Goal: Entertainment & Leisure: Consume media (video, audio)

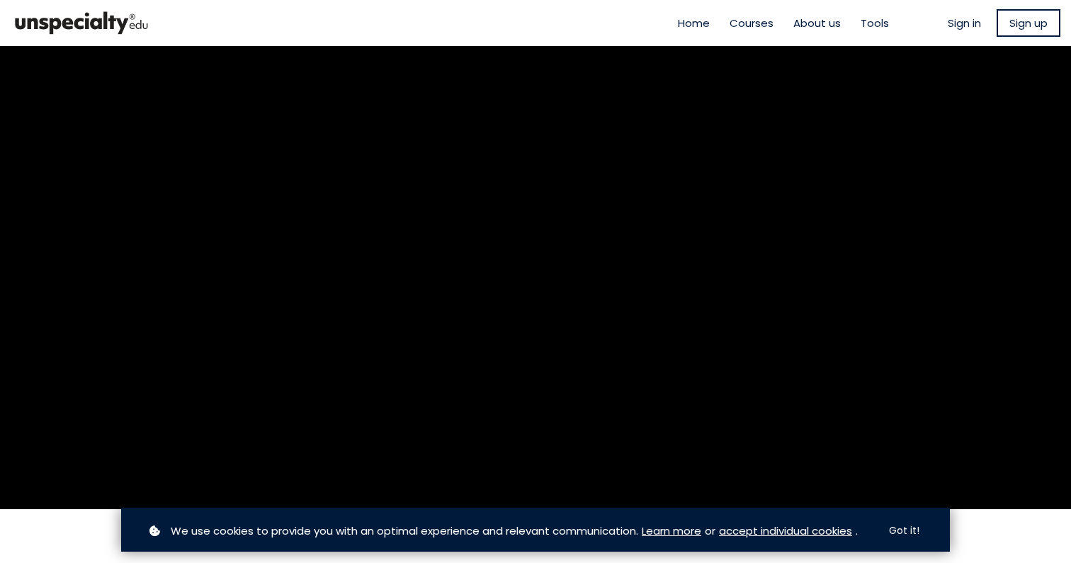
click at [965, 23] on span "Sign in" at bounding box center [964, 23] width 33 height 16
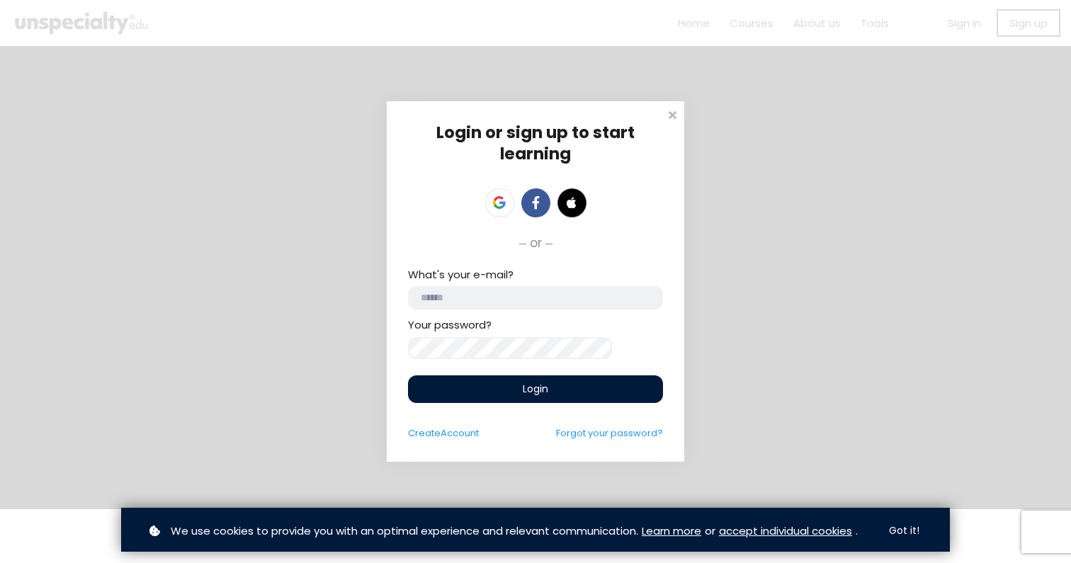
type input "**********"
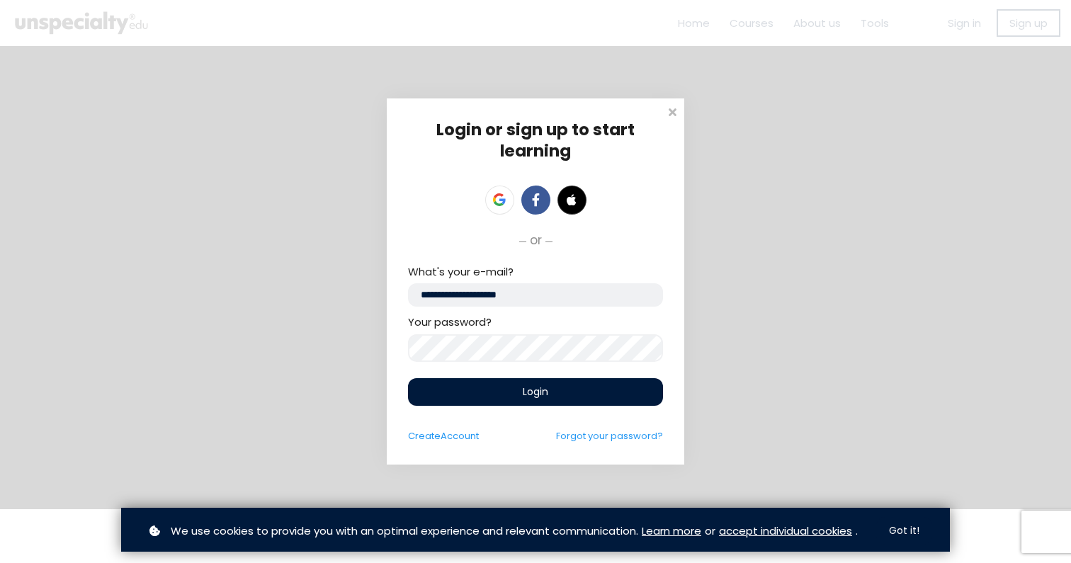
click at [532, 390] on span "Login" at bounding box center [535, 392] width 25 height 15
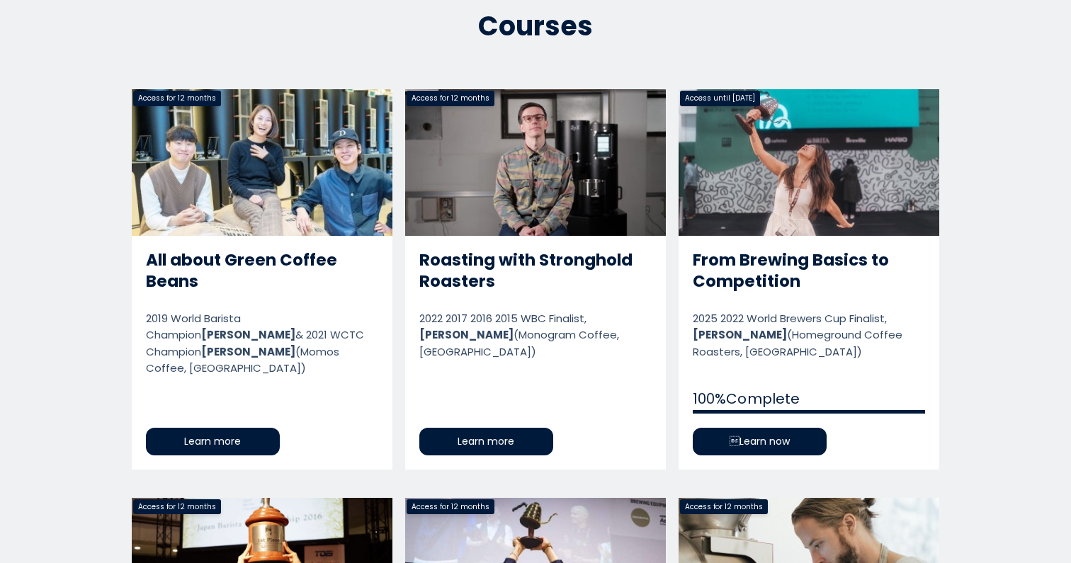
scroll to position [686, 0]
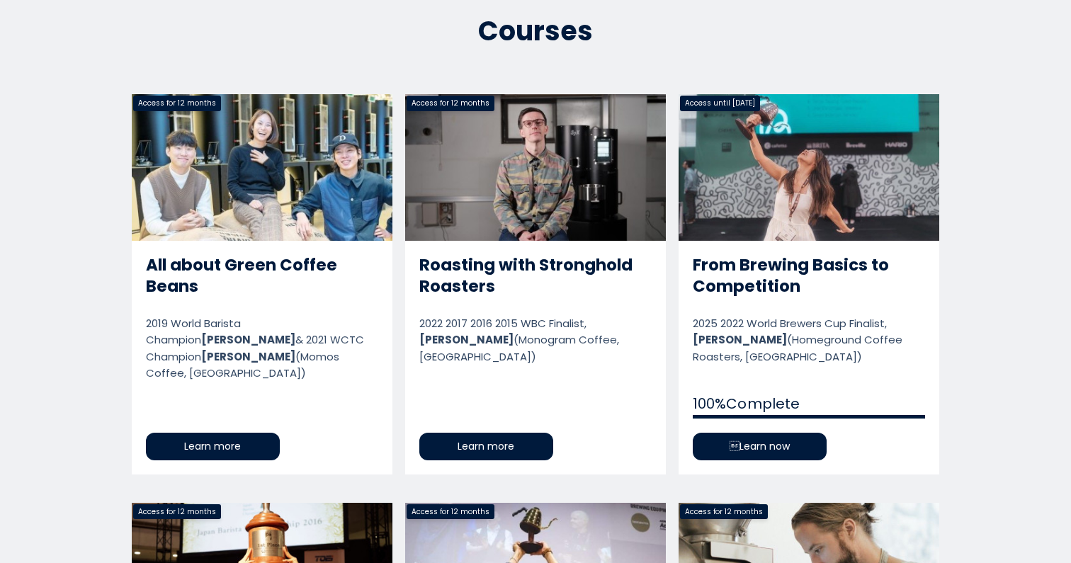
click at [711, 431] on link "From Brewing Basics to Competition" at bounding box center [809, 284] width 261 height 380
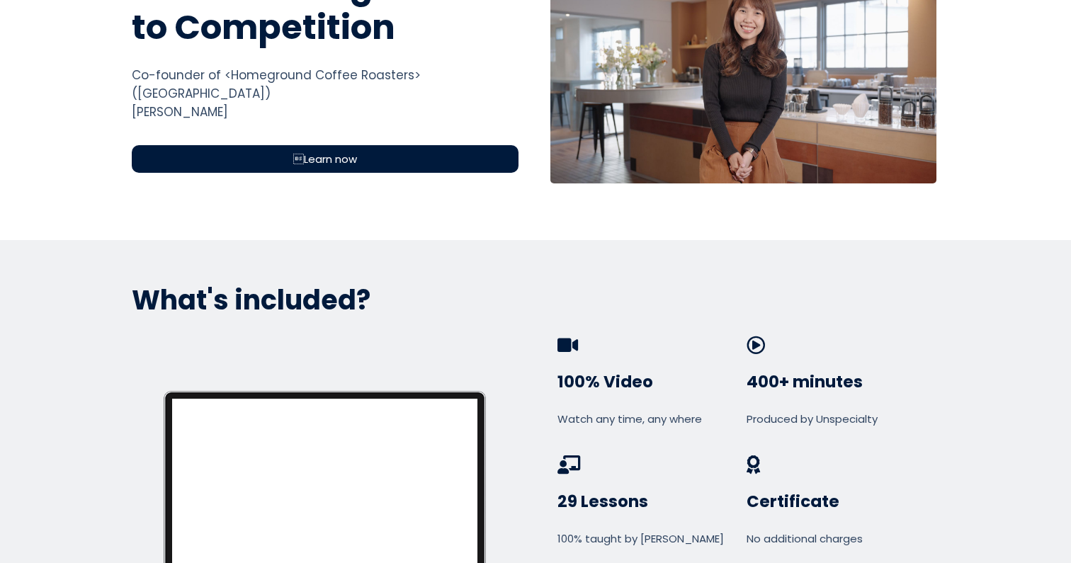
scroll to position [329, 0]
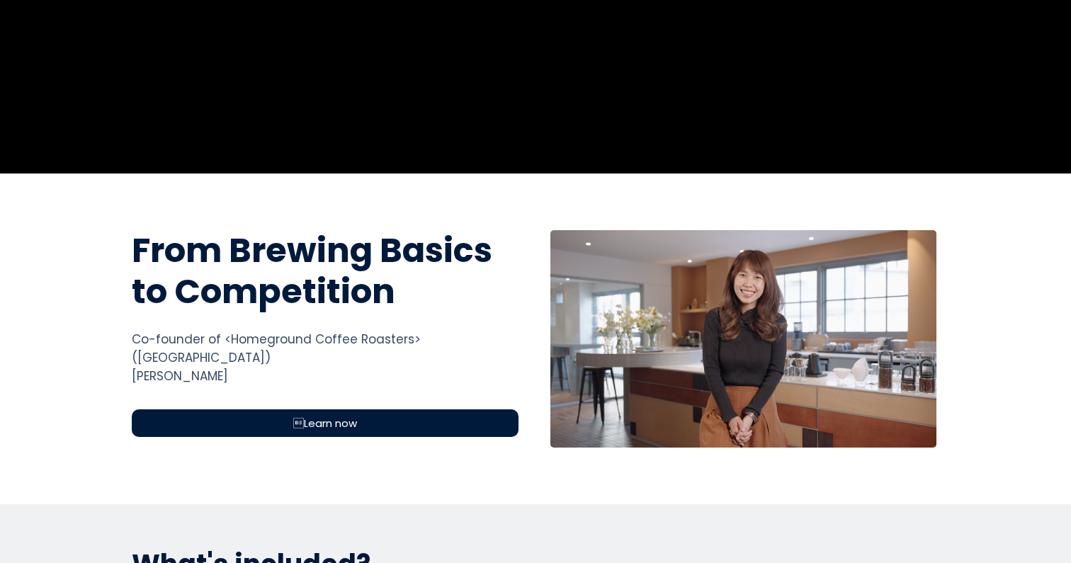
click at [502, 409] on div "Learn now" at bounding box center [325, 423] width 387 height 28
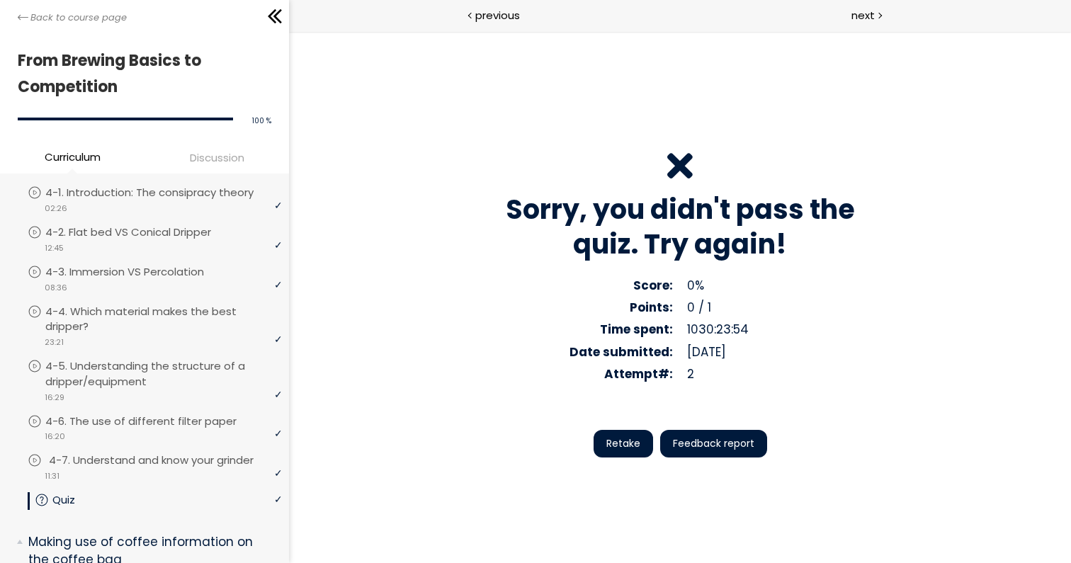
scroll to position [973, 0]
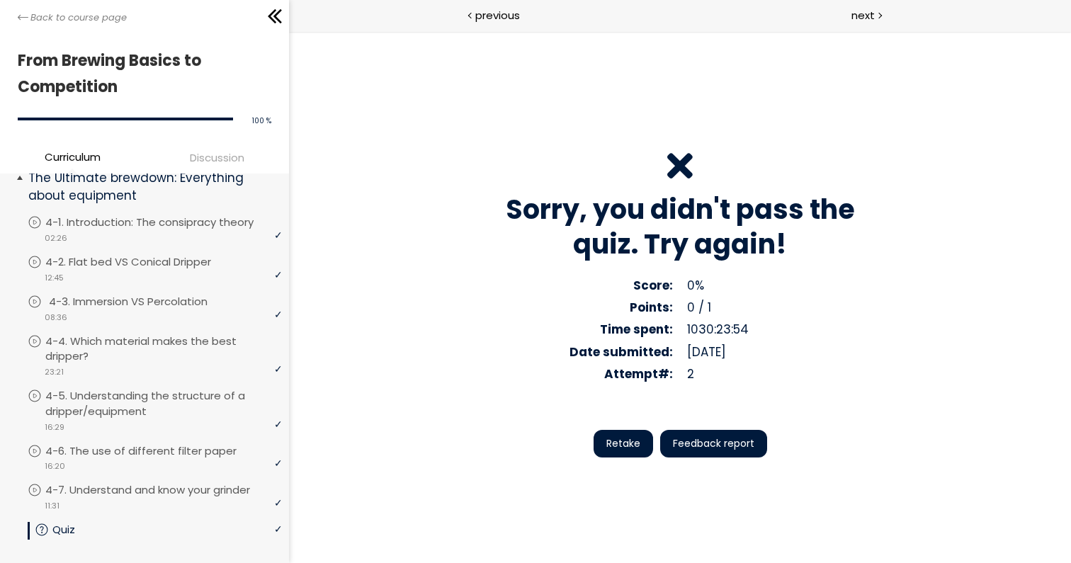
click at [181, 310] on div "video 08:36" at bounding box center [155, 317] width 254 height 14
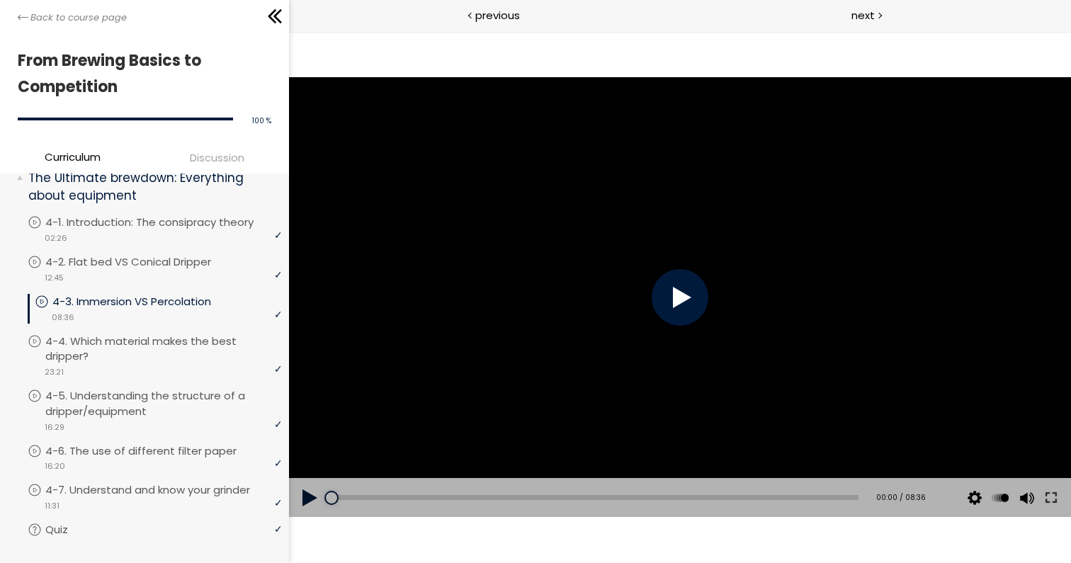
click at [676, 285] on div at bounding box center [680, 297] width 57 height 57
click at [1055, 503] on button at bounding box center [1050, 498] width 25 height 40
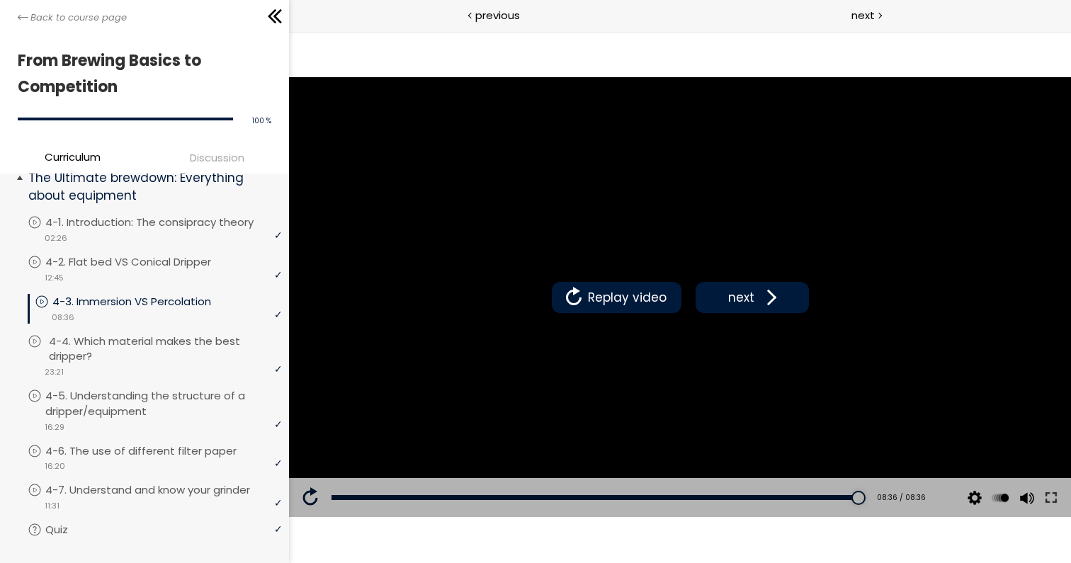
click at [132, 336] on p "4-4. Which material makes the best dripper?" at bounding box center [167, 349] width 237 height 31
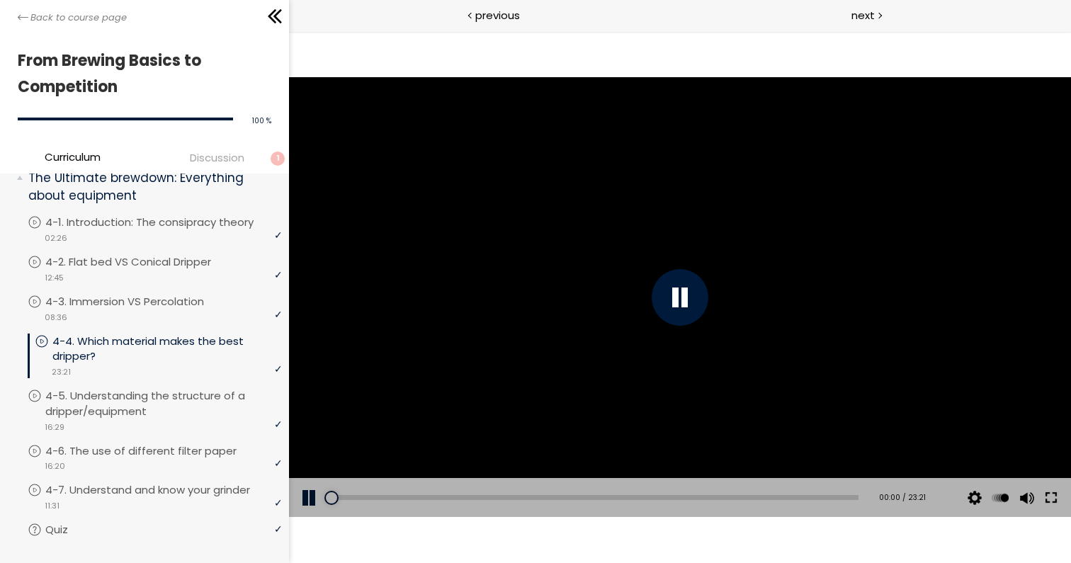
click at [1058, 499] on button at bounding box center [1050, 498] width 25 height 40
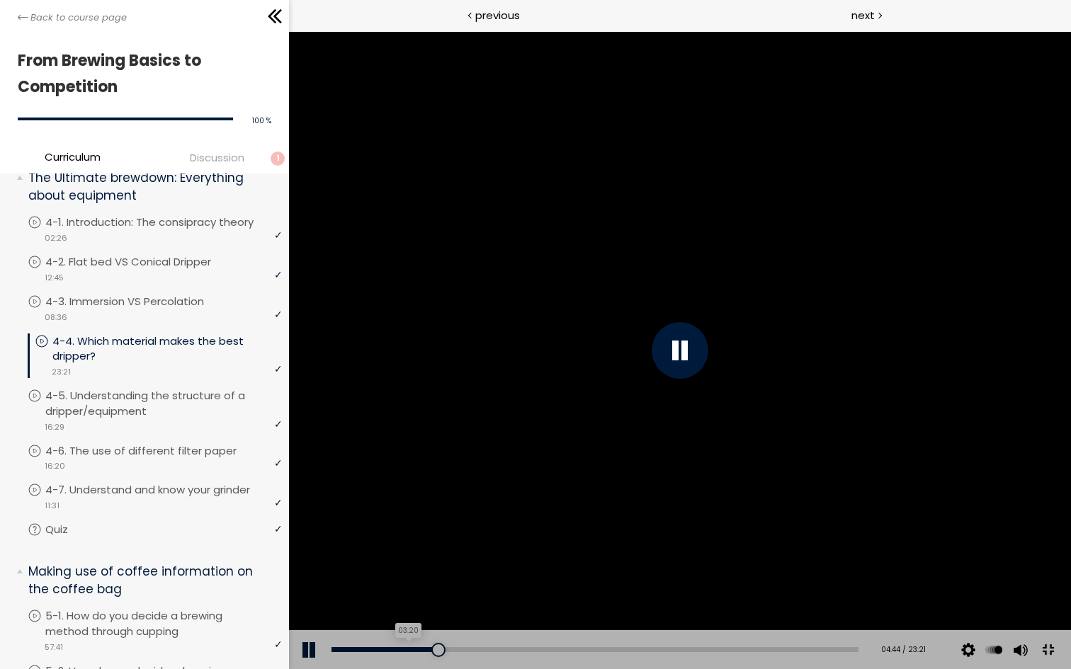
click at [380, 562] on div "03:20" at bounding box center [594, 649] width 527 height 5
click at [446, 562] on div "Add chapter 08:25" at bounding box center [594, 650] width 527 height 40
click at [448, 562] on div "03:22" at bounding box center [594, 649] width 527 height 5
click at [461, 562] on div "03:22" at bounding box center [594, 649] width 527 height 5
